Goal: Task Accomplishment & Management: Manage account settings

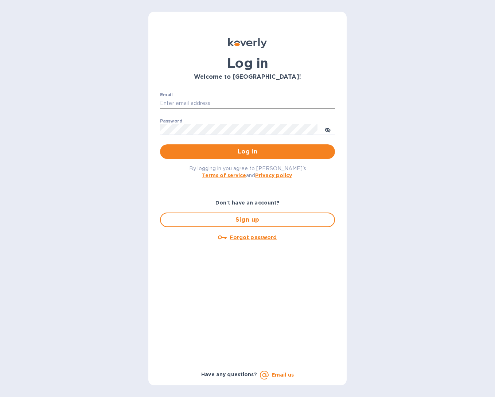
click at [216, 104] on input "Email" at bounding box center [247, 103] width 175 height 11
type input "[PERSON_NAME][EMAIL_ADDRESS][DOMAIN_NAME]"
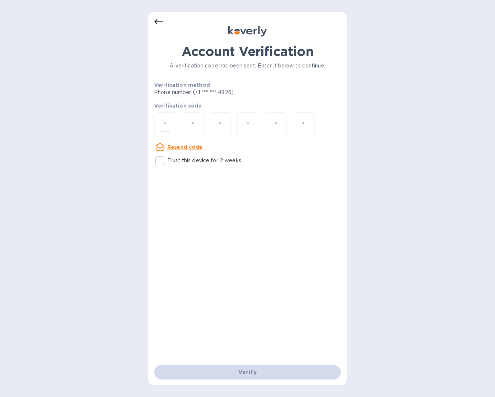
click at [161, 126] on input "number" at bounding box center [164, 124] width 9 height 13
type input "8"
type input "0"
type input "4"
type input "1"
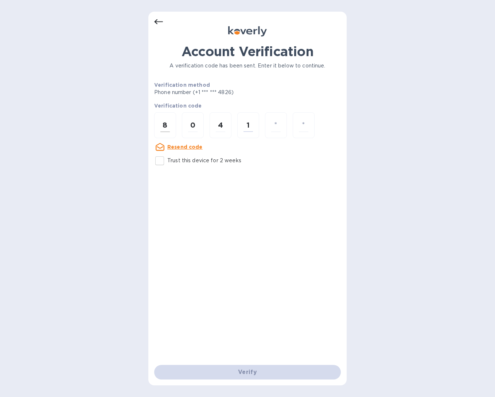
type input "5"
type input "9"
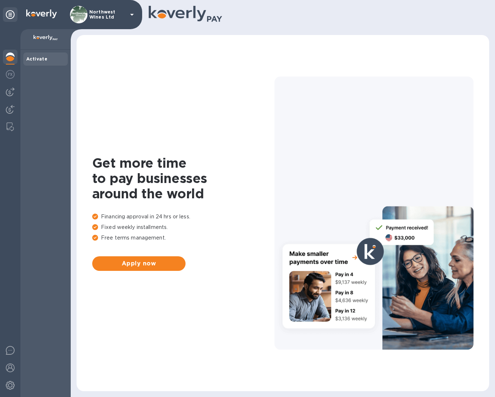
click at [133, 13] on icon at bounding box center [132, 14] width 9 height 9
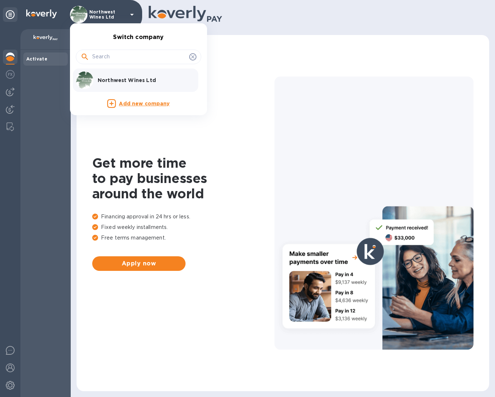
click at [31, 80] on div at bounding box center [247, 198] width 495 height 397
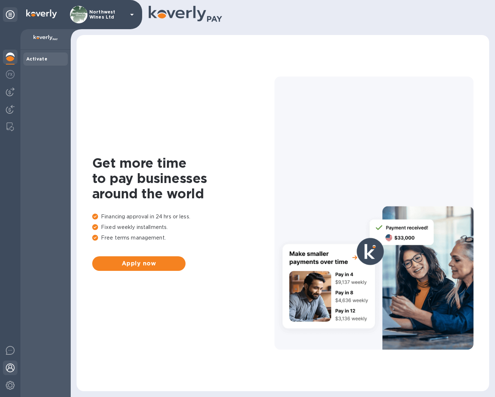
click at [11, 367] on img at bounding box center [10, 367] width 9 height 9
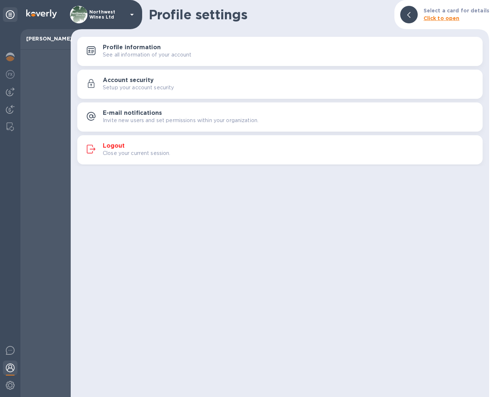
click at [148, 45] on h3 "Profile information" at bounding box center [132, 47] width 58 height 7
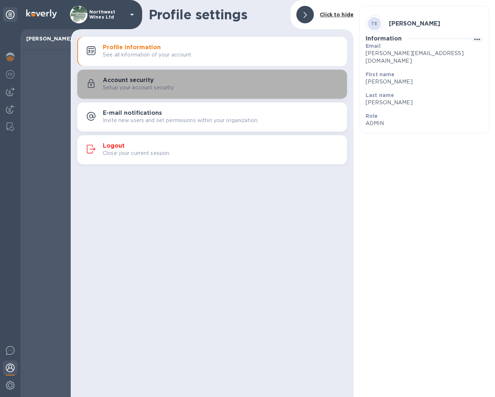
click at [137, 84] on p "Setup your account security" at bounding box center [138, 88] width 71 height 8
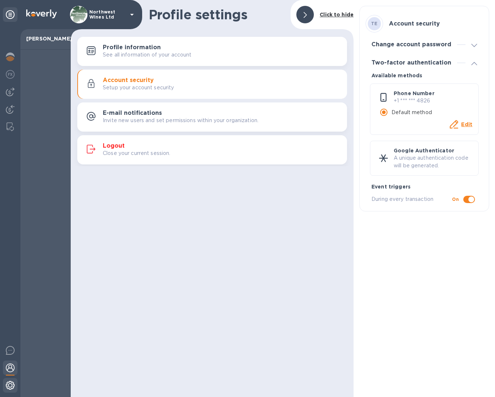
click at [10, 387] on img at bounding box center [10, 385] width 9 height 9
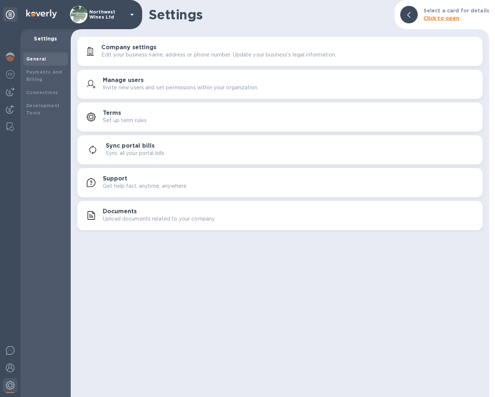
click at [143, 48] on h3 "Company settings" at bounding box center [128, 47] width 55 height 7
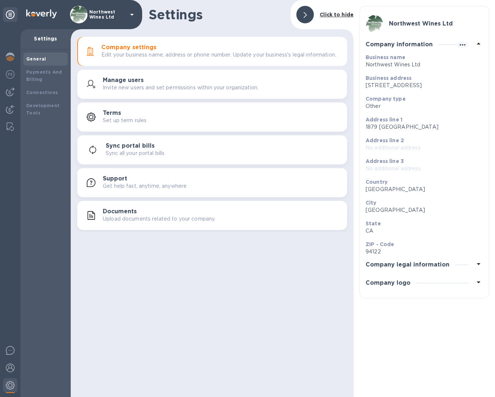
click at [161, 87] on div "Manage users Invite new users and set permissions within your organization." at bounding box center [222, 84] width 238 height 15
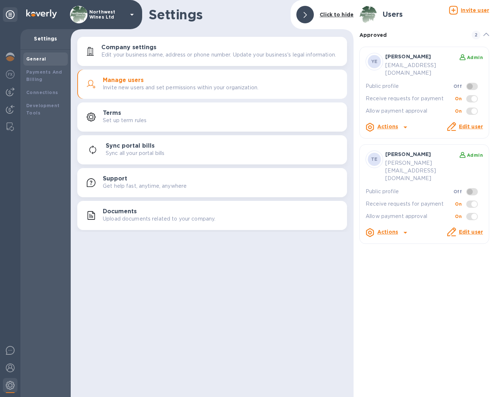
click at [146, 119] on div "Terms Set up term rules" at bounding box center [222, 117] width 238 height 15
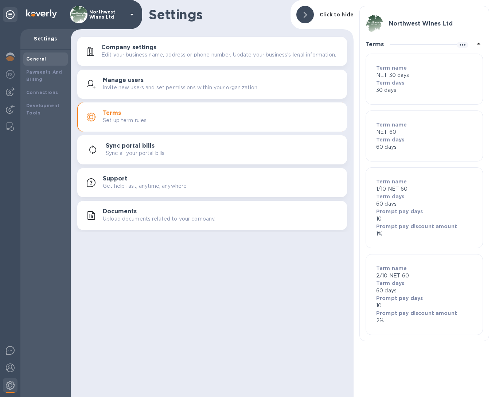
click at [401, 79] on p "Term days" at bounding box center [424, 82] width 96 height 7
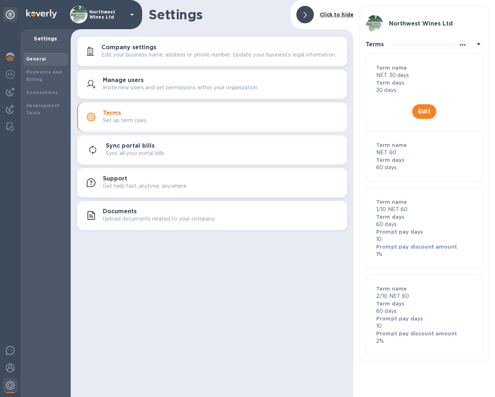
click at [424, 164] on p "60 days" at bounding box center [424, 168] width 96 height 8
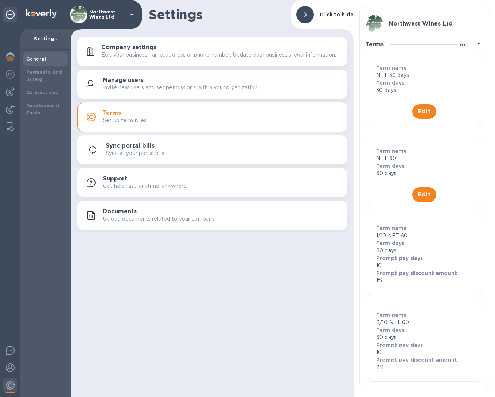
click at [182, 289] on div "Settings Click to hide Company settings Edit your business name, address or pho…" at bounding box center [212, 198] width 283 height 397
click at [12, 56] on img at bounding box center [10, 56] width 9 height 9
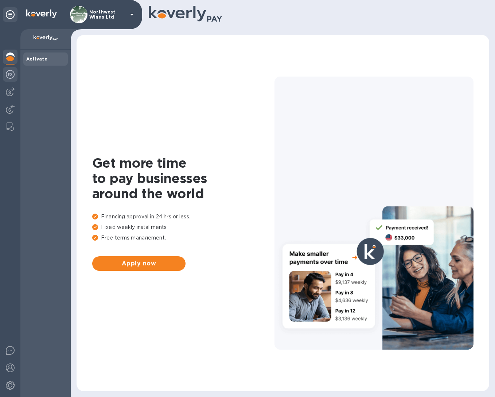
click at [13, 74] on img at bounding box center [10, 74] width 9 height 9
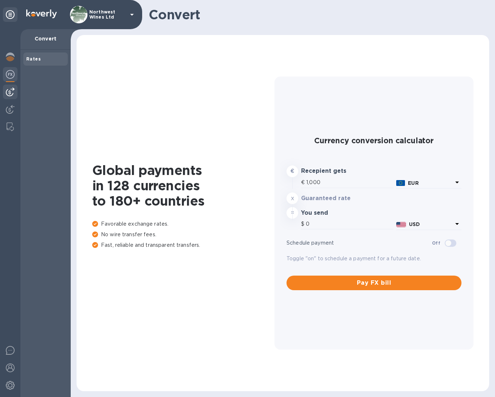
click at [9, 88] on img at bounding box center [10, 91] width 9 height 9
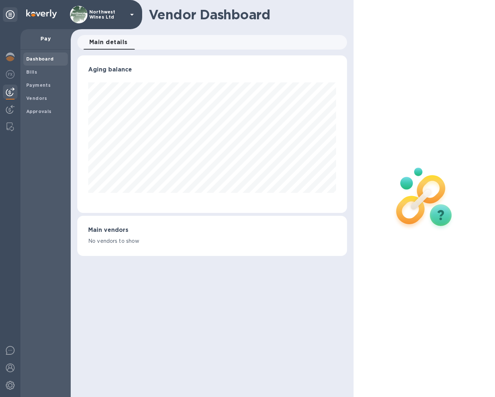
scroll to position [157, 270]
click at [12, 107] on img at bounding box center [10, 109] width 9 height 9
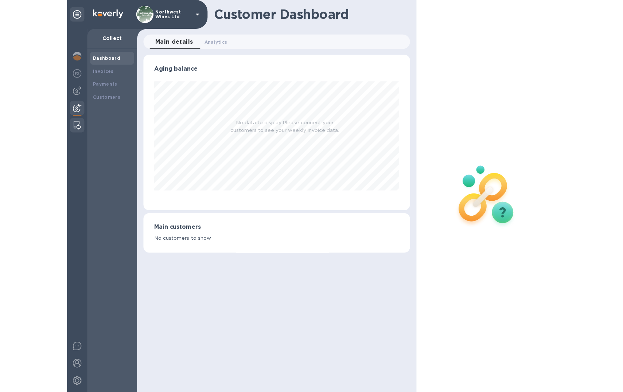
scroll to position [157, 270]
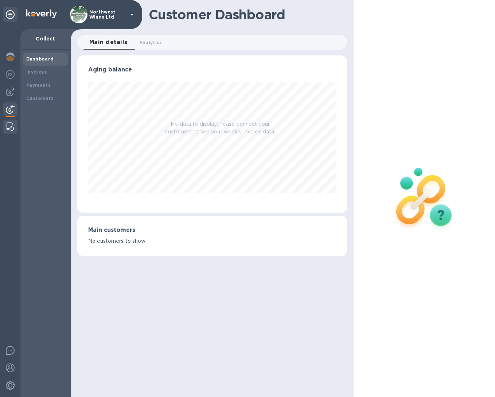
click at [11, 128] on img at bounding box center [10, 126] width 7 height 9
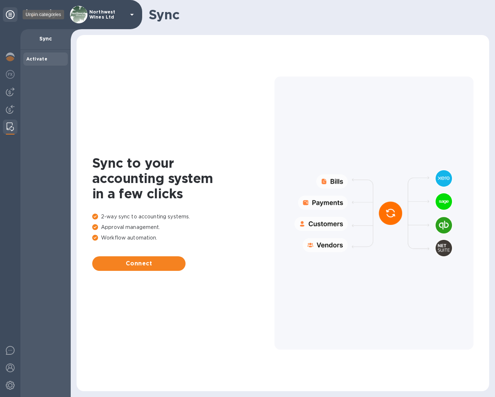
click at [12, 13] on icon at bounding box center [10, 14] width 9 height 9
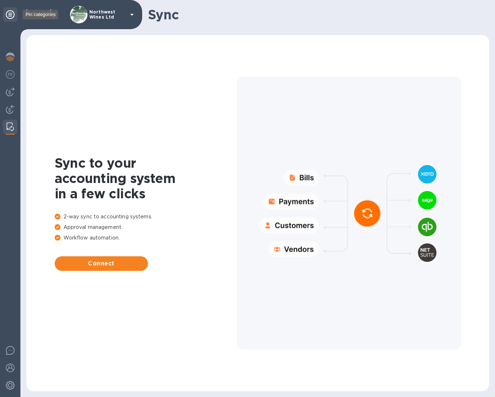
click at [12, 13] on icon at bounding box center [10, 14] width 9 height 9
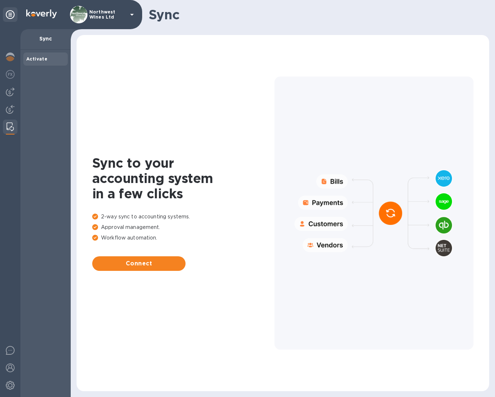
click at [36, 17] on img at bounding box center [41, 13] width 31 height 9
click at [38, 13] on img at bounding box center [41, 13] width 31 height 9
click at [10, 347] on img at bounding box center [10, 350] width 9 height 9
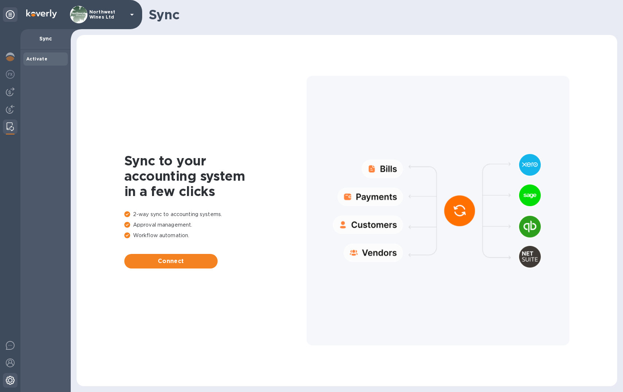
click at [9, 377] on img at bounding box center [10, 380] width 9 height 9
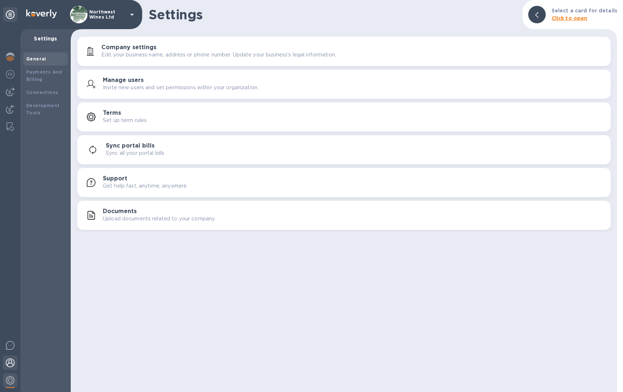
click at [12, 363] on img at bounding box center [10, 362] width 9 height 9
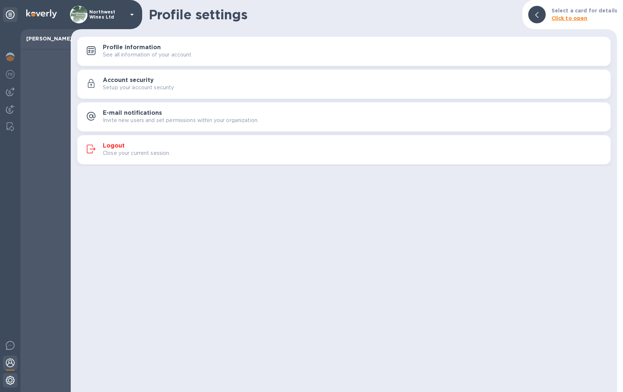
click at [12, 378] on img at bounding box center [10, 380] width 9 height 9
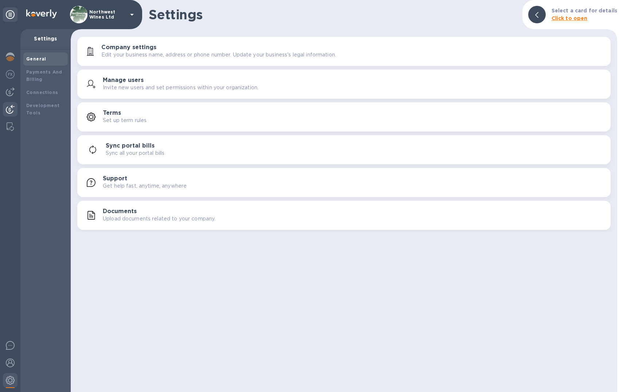
click at [11, 106] on img at bounding box center [10, 109] width 9 height 9
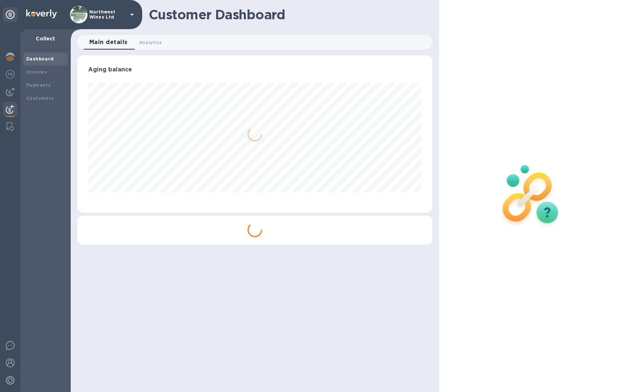
scroll to position [157, 355]
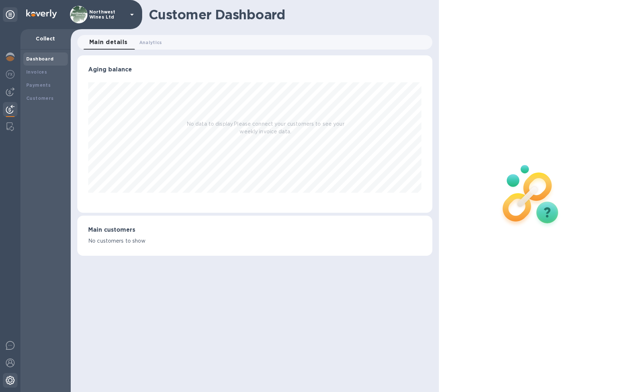
click at [12, 378] on img at bounding box center [10, 380] width 9 height 9
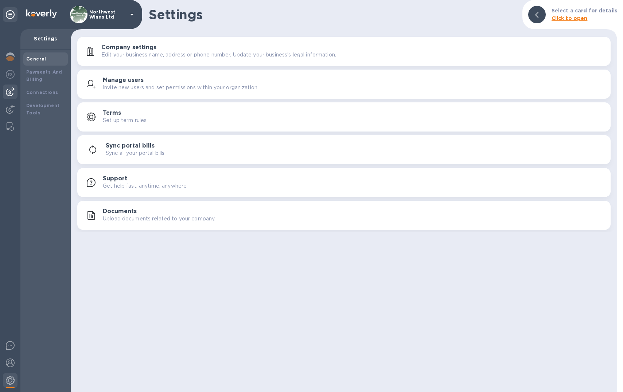
click at [11, 94] on img at bounding box center [10, 91] width 9 height 9
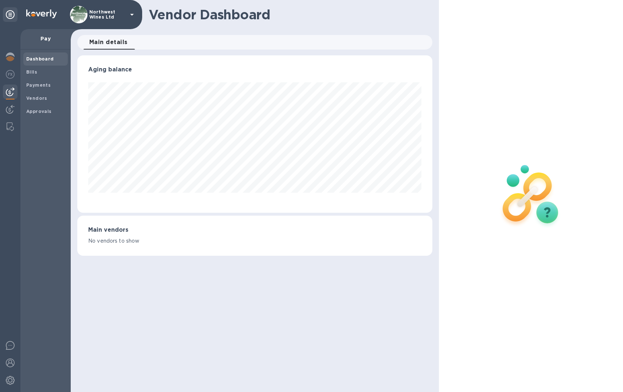
scroll to position [157, 355]
click at [33, 86] on b "Payments" at bounding box center [38, 84] width 24 height 5
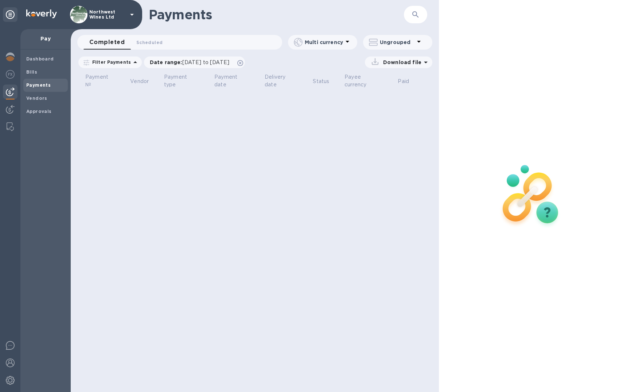
click at [37, 85] on b "Payments" at bounding box center [38, 84] width 24 height 5
click at [35, 59] on b "Dashboard" at bounding box center [40, 58] width 28 height 5
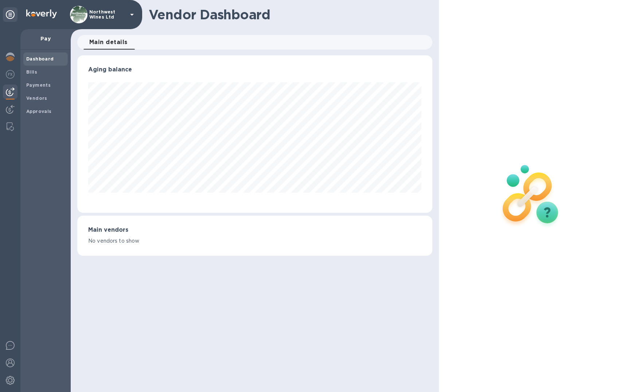
scroll to position [157, 355]
click at [33, 72] on b "Bills" at bounding box center [31, 71] width 11 height 5
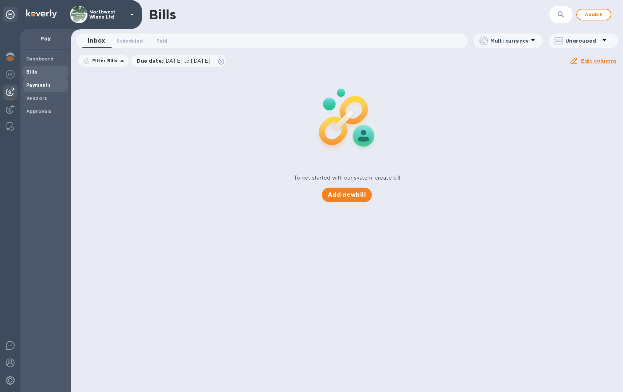
click at [34, 85] on b "Payments" at bounding box center [38, 84] width 24 height 5
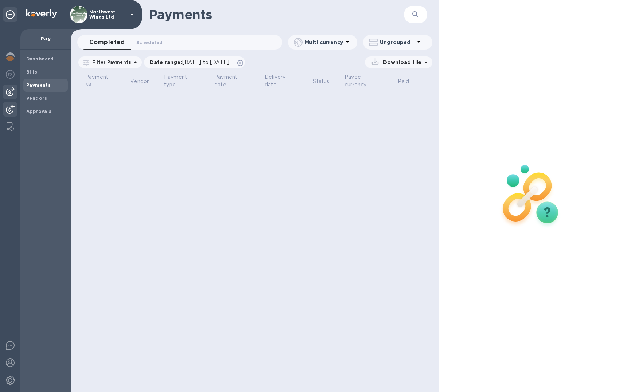
click at [13, 107] on img at bounding box center [10, 109] width 9 height 9
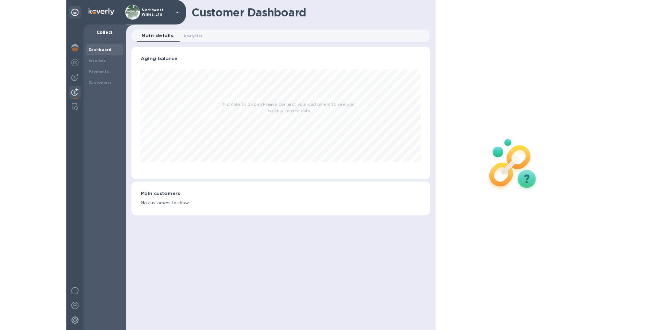
scroll to position [157, 355]
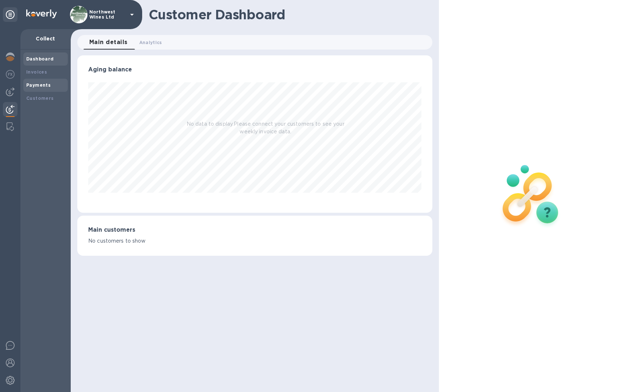
click at [43, 82] on div "Payments" at bounding box center [45, 85] width 39 height 7
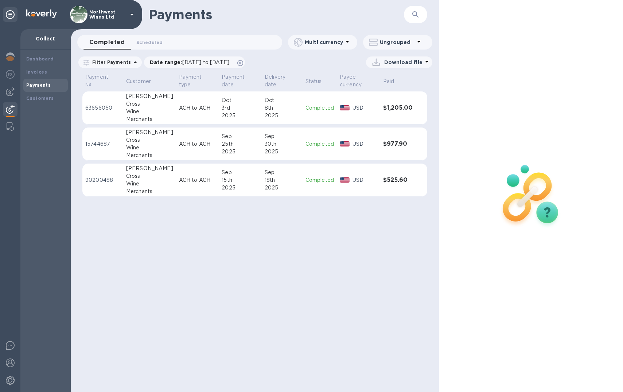
click at [131, 60] on icon at bounding box center [135, 62] width 9 height 9
click at [131, 61] on icon at bounding box center [135, 62] width 9 height 9
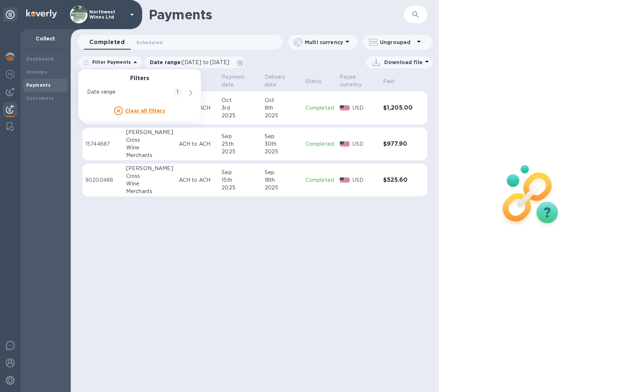
click at [131, 61] on icon at bounding box center [135, 62] width 9 height 9
click at [151, 238] on div "Payments ​ Completed 0 Scheduled 0 Multi currency Ungrouped Filter Payments Fil…" at bounding box center [255, 196] width 368 height 392
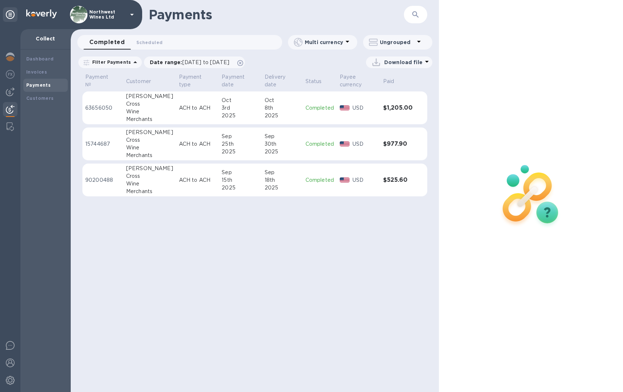
click at [419, 41] on icon at bounding box center [419, 42] width 4 height 2
click at [419, 41] on div at bounding box center [311, 196] width 623 height 392
click at [347, 42] on icon at bounding box center [347, 41] width 9 height 9
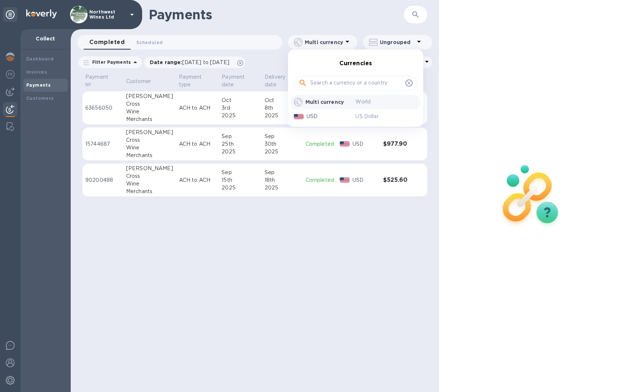
click at [347, 42] on div at bounding box center [311, 196] width 623 height 392
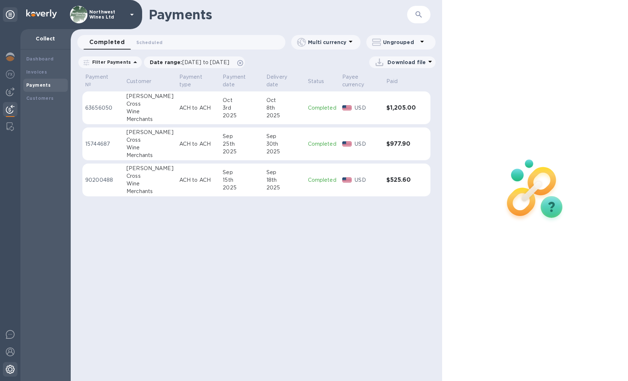
click at [12, 369] on img at bounding box center [10, 369] width 9 height 9
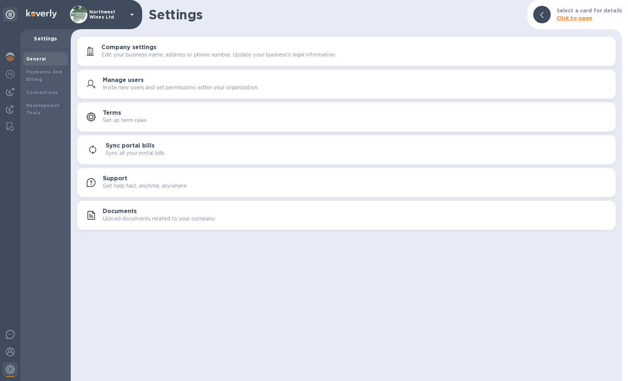
click at [36, 301] on div "General Payments And Billing Connections Development Tools" at bounding box center [45, 216] width 50 height 332
click at [9, 369] on img at bounding box center [10, 369] width 9 height 9
click at [11, 368] on img at bounding box center [10, 369] width 9 height 9
click at [9, 367] on img at bounding box center [10, 369] width 9 height 9
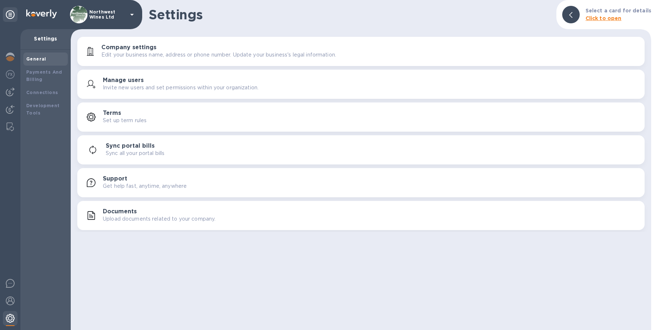
click at [9, 318] on img at bounding box center [10, 318] width 9 height 9
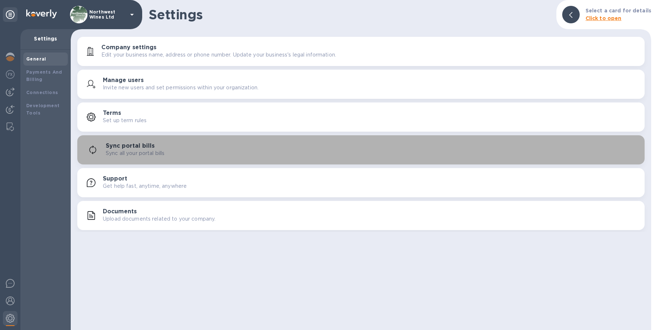
click at [125, 143] on h3 "Sync portal bills" at bounding box center [130, 145] width 49 height 7
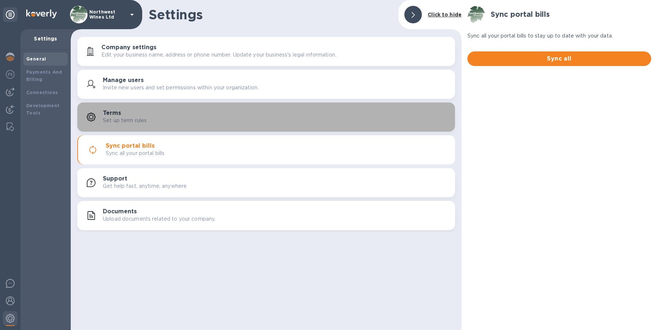
click at [121, 115] on div "Terms Set up term rules" at bounding box center [276, 117] width 346 height 15
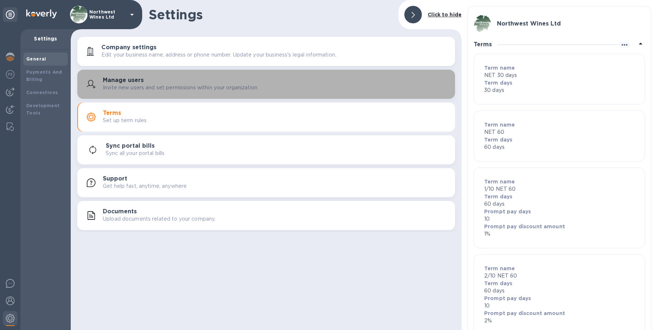
click at [125, 85] on p "Invite new users and set permissions within your organization." at bounding box center [181, 88] width 156 height 8
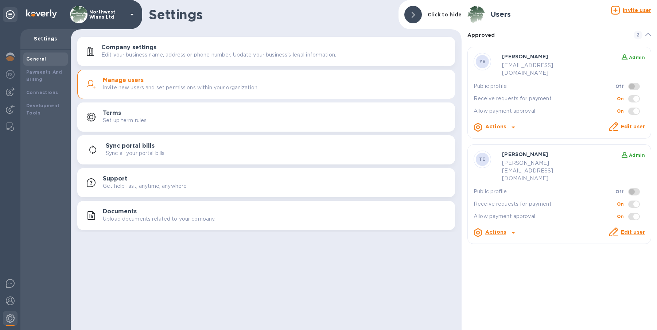
click at [494, 228] on icon at bounding box center [513, 232] width 9 height 9
click at [129, 120] on div at bounding box center [328, 165] width 657 height 330
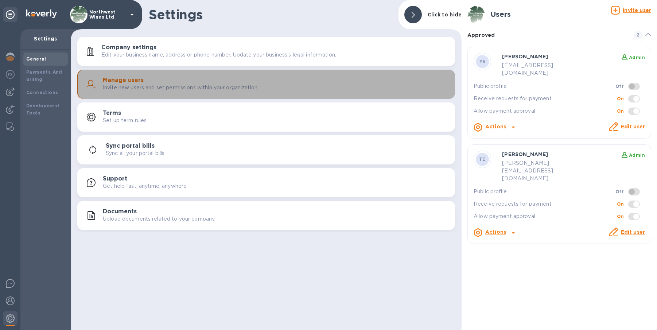
click at [130, 81] on h3 "Manage users" at bounding box center [123, 80] width 41 height 7
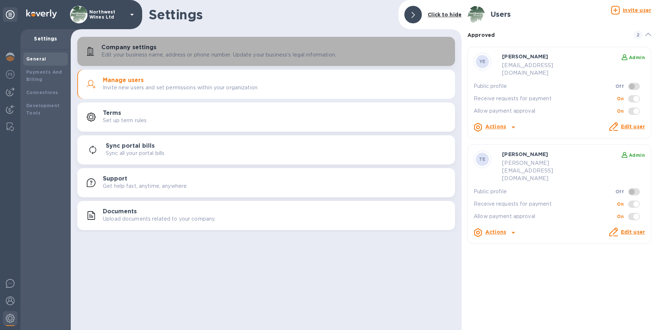
click at [147, 60] on button "Company settings Edit your business name, address or phone number. Update your …" at bounding box center [265, 51] width 377 height 29
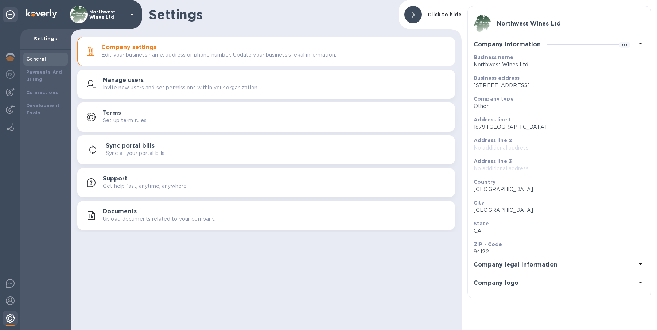
click at [8, 316] on img at bounding box center [10, 318] width 9 height 9
click at [10, 315] on img at bounding box center [10, 318] width 9 height 9
click at [41, 76] on div "Payments And Billing" at bounding box center [45, 75] width 39 height 15
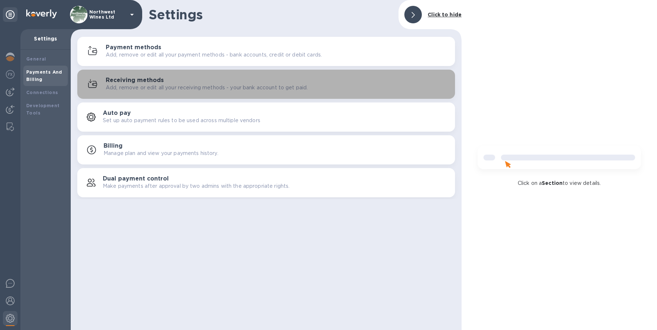
click at [148, 79] on h3 "Receiving methods" at bounding box center [135, 80] width 58 height 7
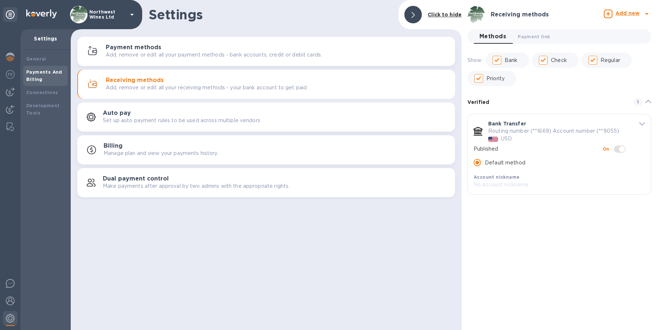
click at [494, 13] on b "Add new" at bounding box center [627, 13] width 24 height 6
click at [494, 44] on b "Bank account" at bounding box center [606, 45] width 37 height 6
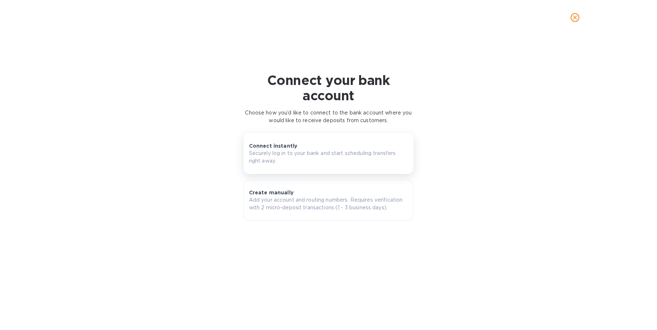
click at [327, 147] on div "Connect instantly Securely log in to your bank and start scheduling transfers r…" at bounding box center [328, 153] width 159 height 23
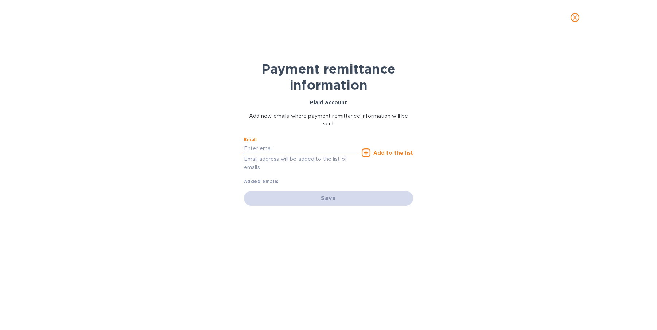
click at [266, 148] on input "text" at bounding box center [301, 148] width 115 height 11
type input "[EMAIL_ADDRESS][DOMAIN_NAME]"
click at [392, 152] on u "Add to the list" at bounding box center [393, 153] width 40 height 6
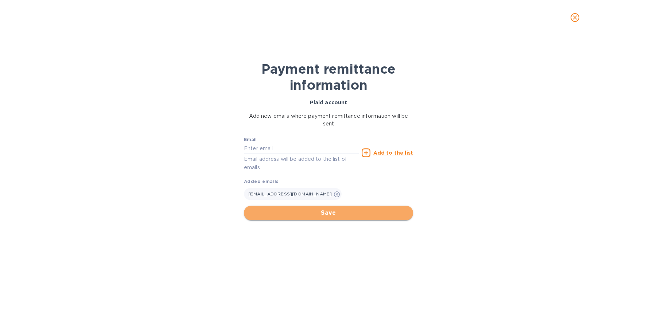
click at [328, 213] on span "Save" at bounding box center [328, 212] width 157 height 9
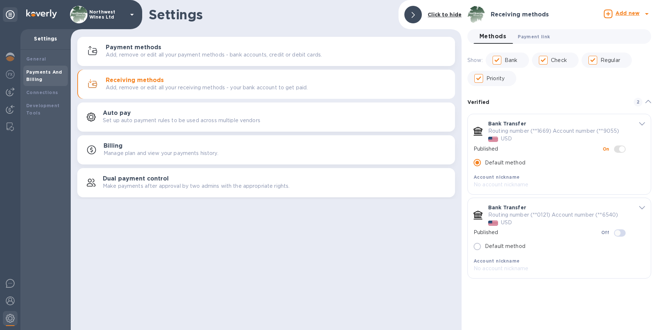
click at [494, 38] on span "Payment link 0" at bounding box center [533, 37] width 32 height 8
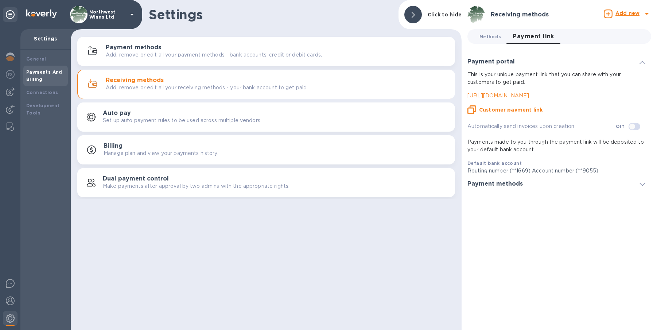
click at [488, 35] on span "Methods 0" at bounding box center [489, 37] width 21 height 8
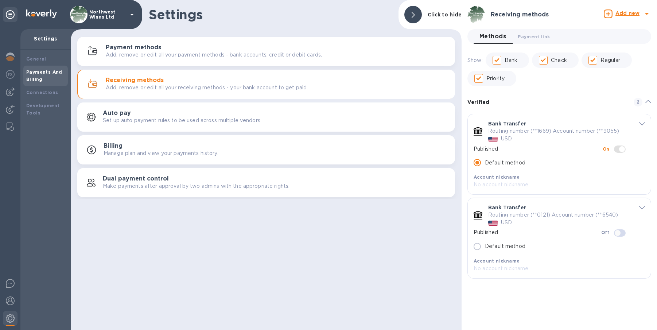
click at [494, 15] on b "Add new" at bounding box center [627, 13] width 24 height 6
click at [149, 78] on div at bounding box center [328, 165] width 657 height 330
click at [494, 13] on b "Add new" at bounding box center [627, 13] width 24 height 6
click at [494, 45] on b "Bank account" at bounding box center [606, 45] width 37 height 6
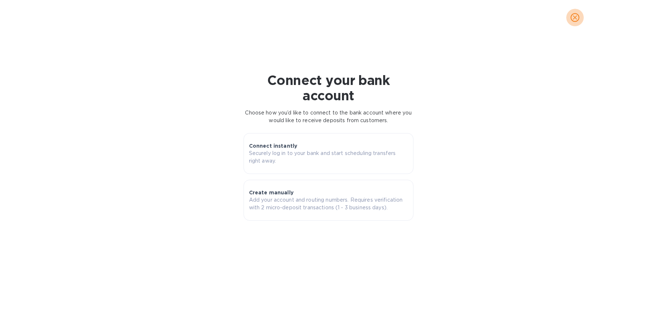
click at [494, 19] on icon "close" at bounding box center [574, 17] width 7 height 7
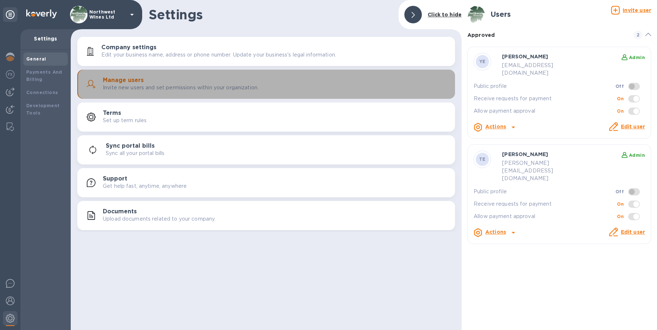
click at [200, 84] on p "Invite new users and set permissions within your organization." at bounding box center [181, 88] width 156 height 8
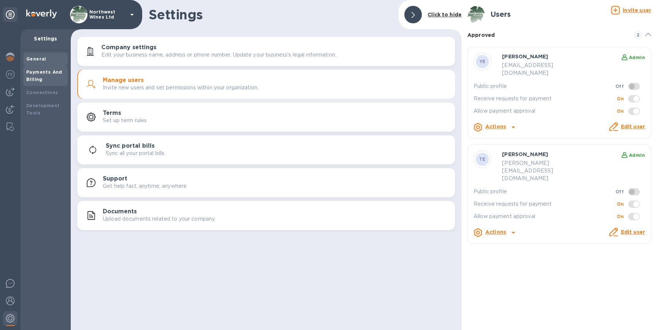
click at [36, 73] on b "Payments And Billing" at bounding box center [44, 75] width 36 height 13
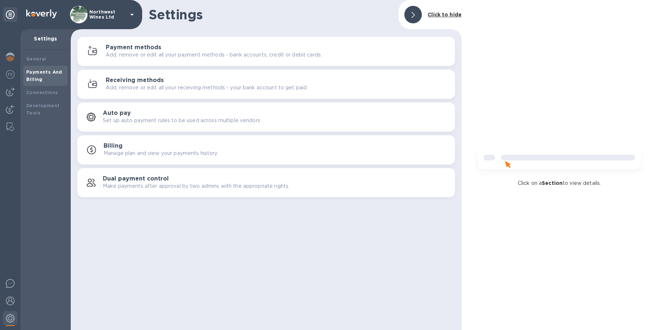
click at [114, 73] on button "Receiving methods Add, remove or edit all your receiving methods - your bank ac…" at bounding box center [265, 84] width 377 height 29
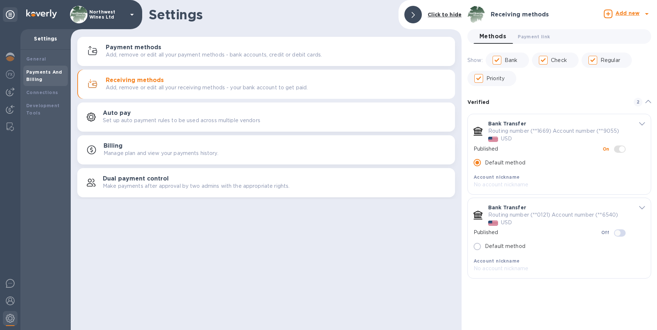
click at [494, 233] on input "default-method" at bounding box center [617, 233] width 37 height 12
click at [494, 150] on span "default-method" at bounding box center [620, 148] width 12 height 7
click at [494, 148] on span "default-method" at bounding box center [620, 148] width 12 height 7
click at [494, 149] on span "default-method" at bounding box center [620, 148] width 12 height 7
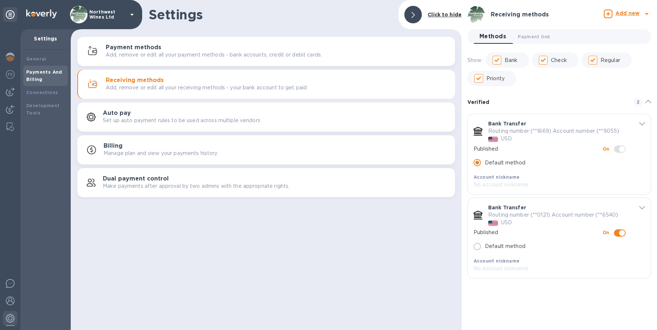
click at [494, 148] on span "default-method" at bounding box center [619, 148] width 21 height 14
click at [494, 149] on span "default-method" at bounding box center [620, 148] width 12 height 7
click at [494, 234] on input "default-method" at bounding box center [621, 233] width 37 height 12
checkbox input "false"
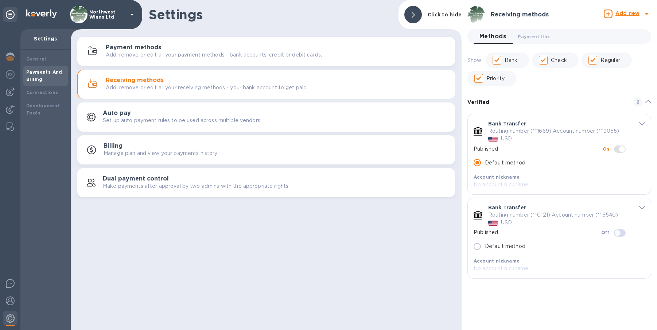
click at [494, 148] on span "default-method" at bounding box center [620, 148] width 12 height 7
click at [479, 247] on input "Default method" at bounding box center [476, 246] width 15 height 15
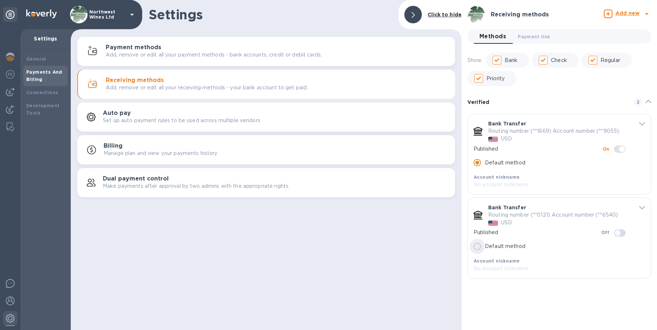
radio input "false"
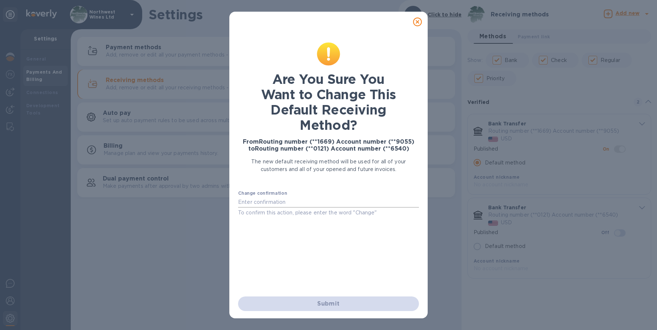
click at [285, 201] on input "text" at bounding box center [328, 201] width 181 height 11
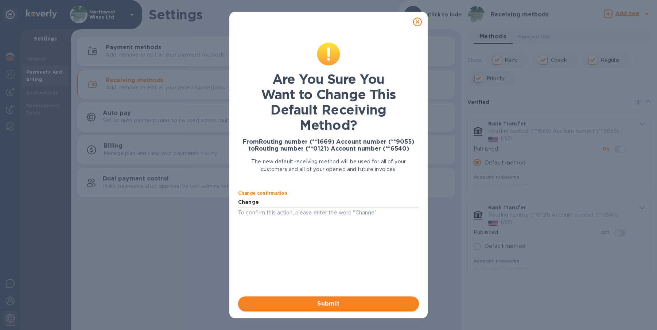
type input "Change"
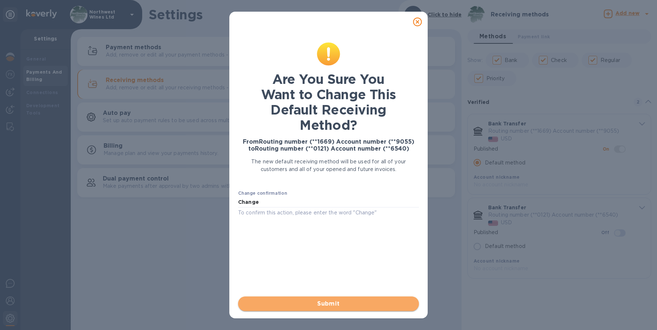
click at [318, 303] on span "Submit" at bounding box center [328, 303] width 169 height 9
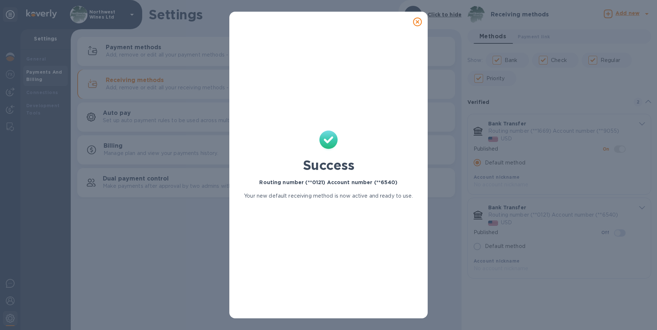
radio input "false"
checkbox input "true"
radio input "true"
click at [418, 21] on icon at bounding box center [417, 21] width 9 height 9
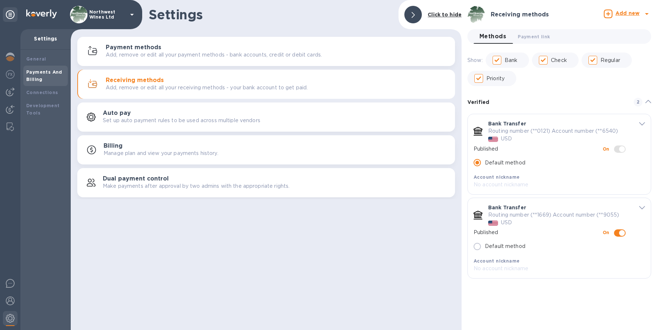
click at [494, 232] on input "default-method" at bounding box center [621, 233] width 37 height 12
checkbox input "false"
click at [132, 13] on icon at bounding box center [132, 14] width 9 height 9
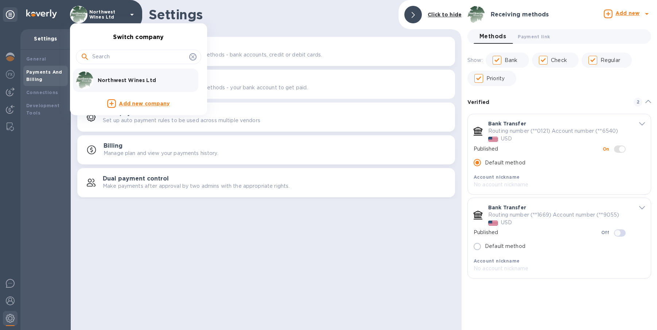
click at [132, 14] on div at bounding box center [328, 165] width 657 height 330
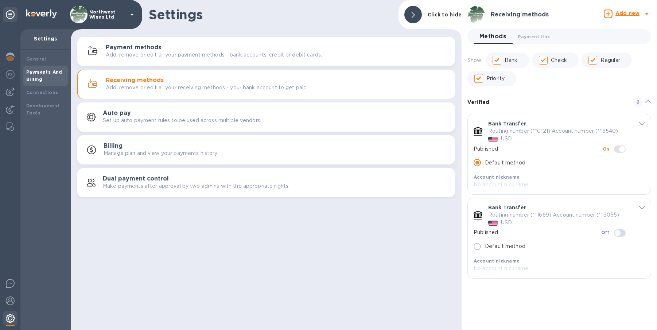
click at [9, 316] on img at bounding box center [10, 318] width 9 height 9
click at [13, 300] on img at bounding box center [10, 300] width 9 height 9
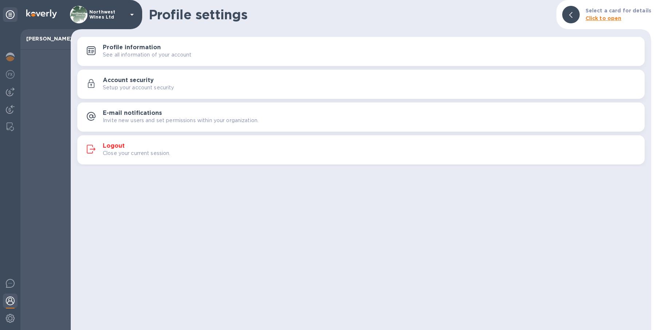
click at [115, 146] on h3 "Logout" at bounding box center [114, 145] width 22 height 7
